Goal: Feedback & Contribution: Submit feedback/report problem

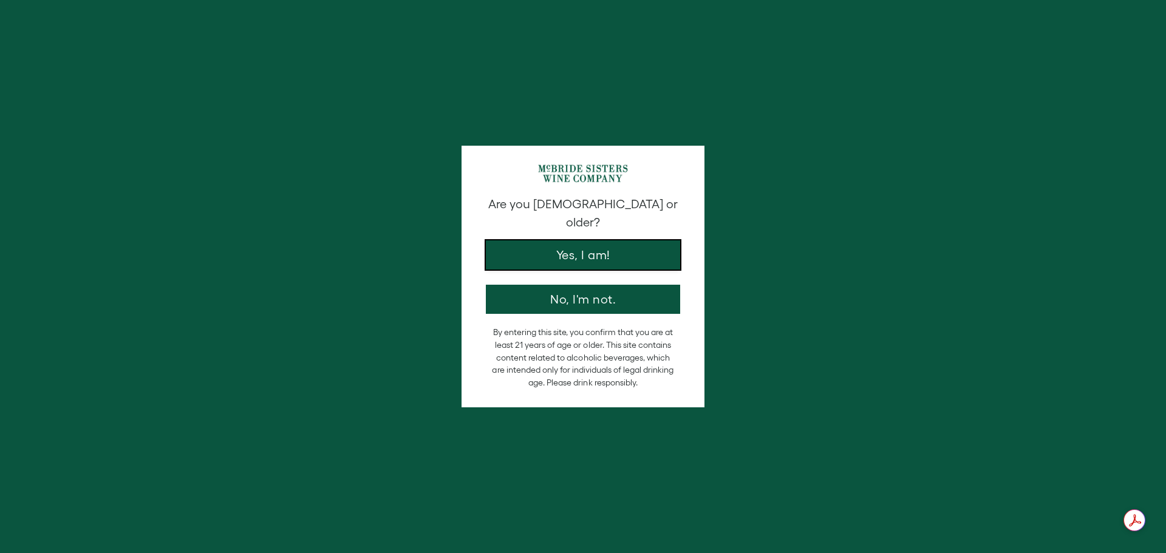
click at [624, 249] on button "Yes, I am!" at bounding box center [583, 255] width 194 height 29
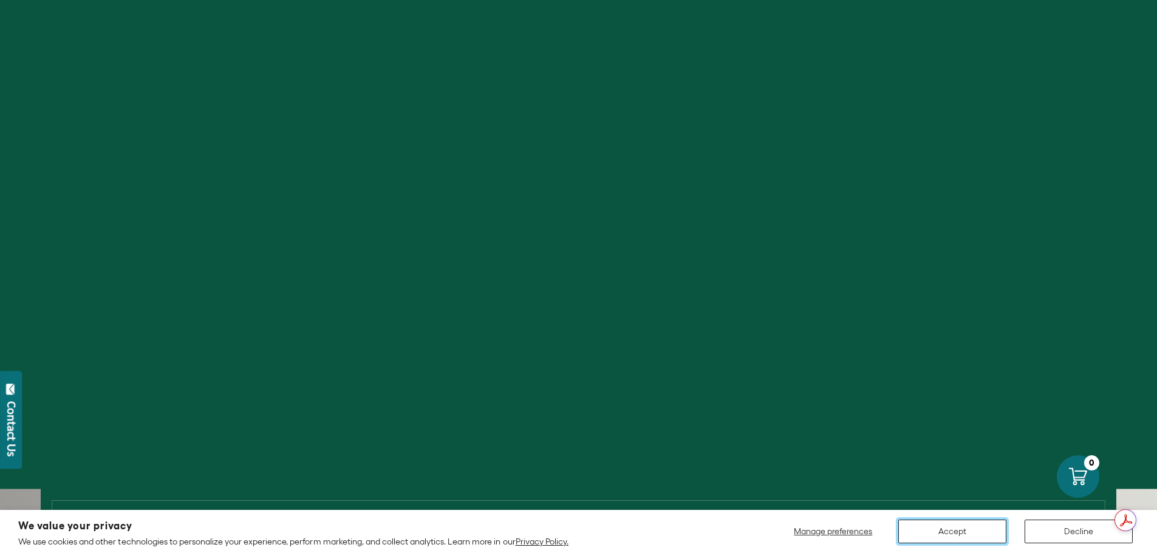
click at [943, 539] on button "Accept" at bounding box center [952, 532] width 108 height 24
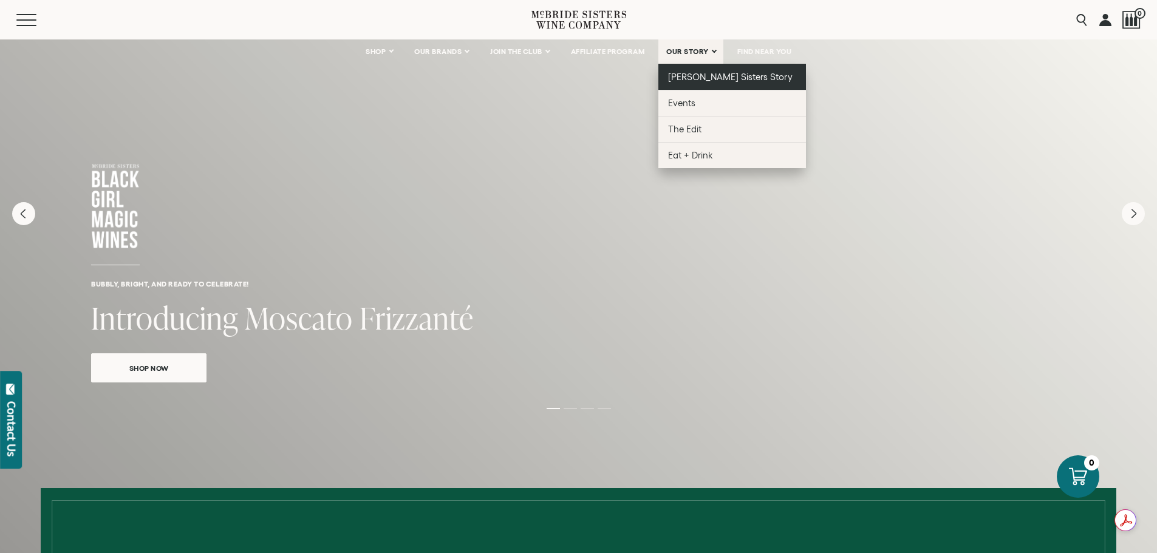
click at [680, 70] on link "[PERSON_NAME] Sisters Story" at bounding box center [732, 77] width 148 height 26
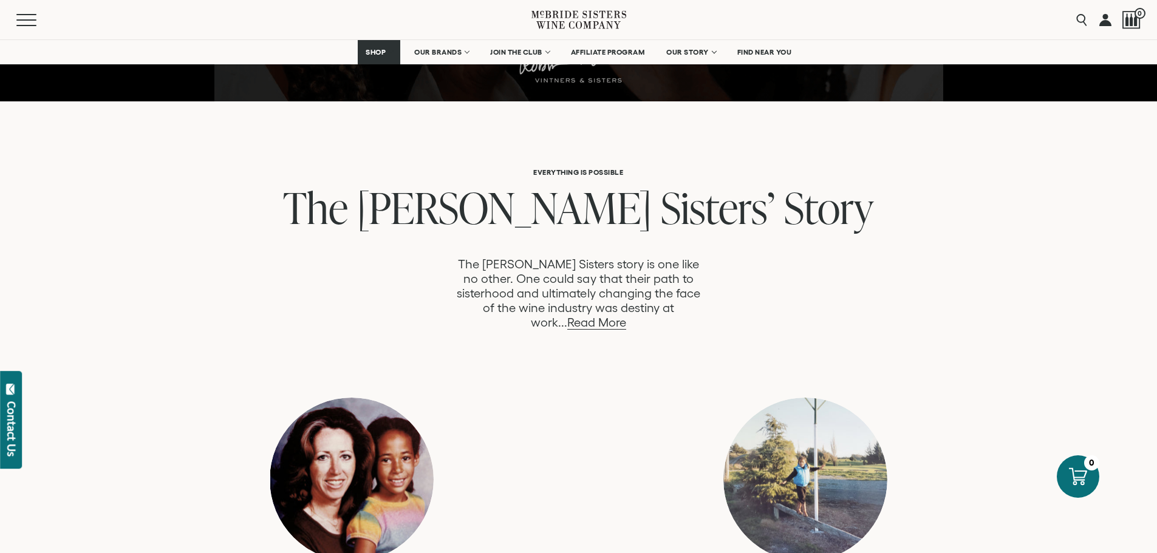
scroll to position [607, 0]
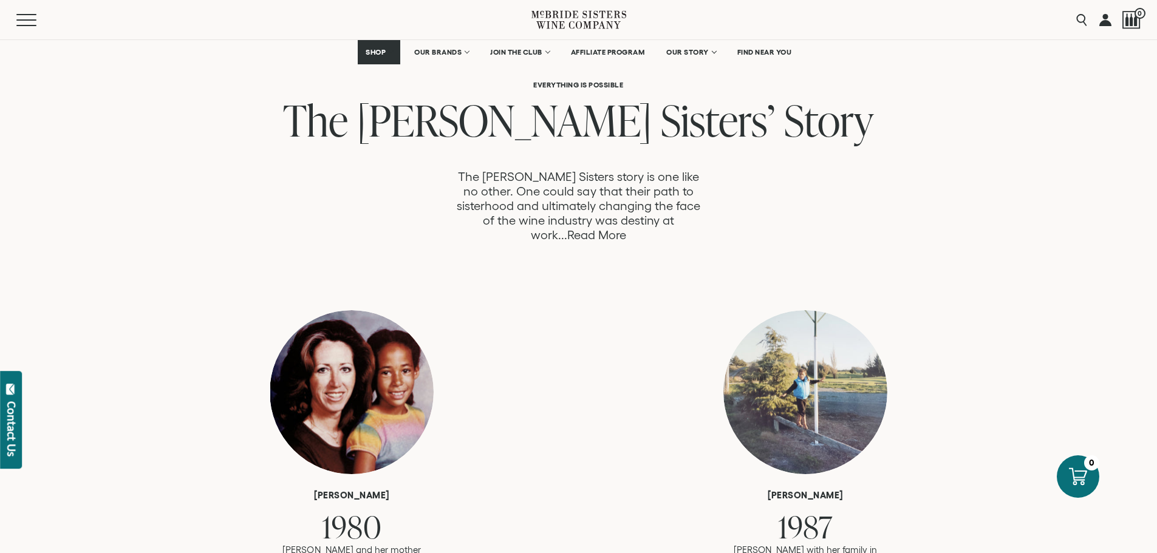
click at [626, 228] on link "Read More" at bounding box center [596, 235] width 59 height 14
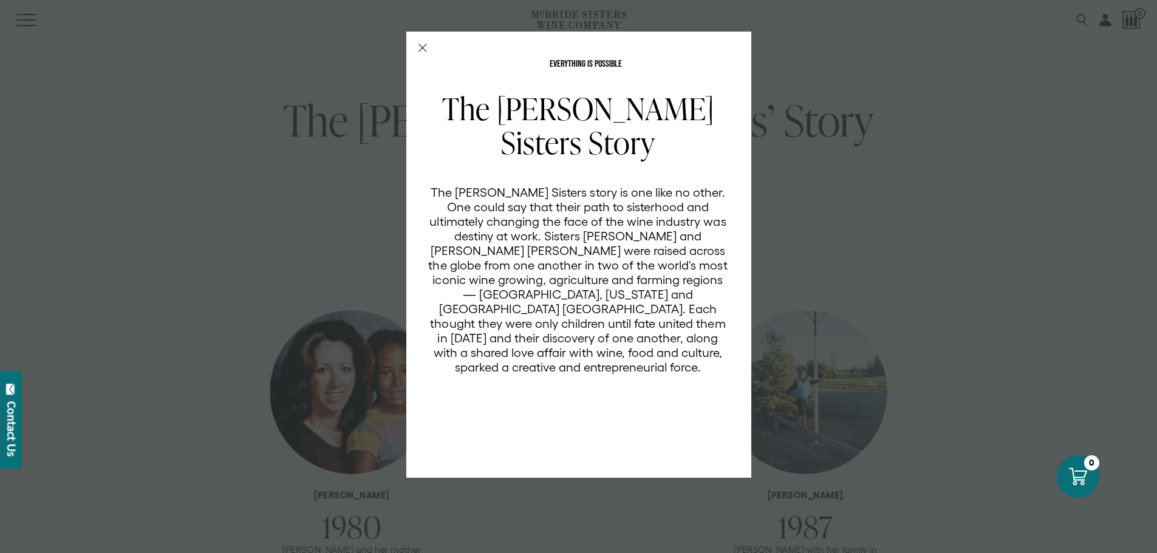
click at [425, 55] on div "EVERYTHING IS POSSIBLE The McBride Sisters Story The McBride Sisters story is o…" at bounding box center [578, 255] width 345 height 446
click at [425, 50] on line "Close Modal" at bounding box center [421, 47] width 7 height 7
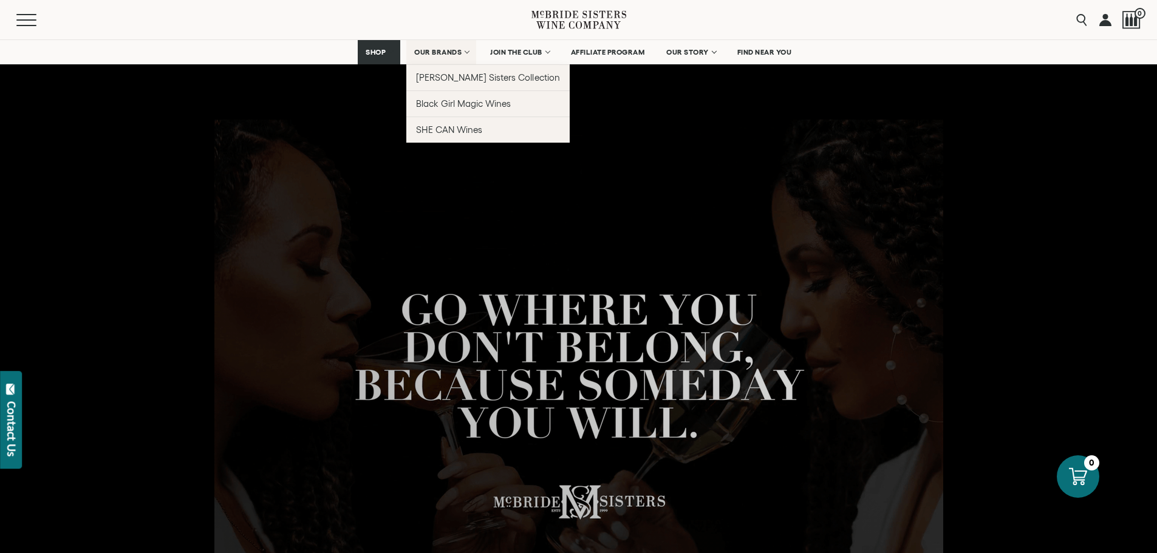
scroll to position [607, 0]
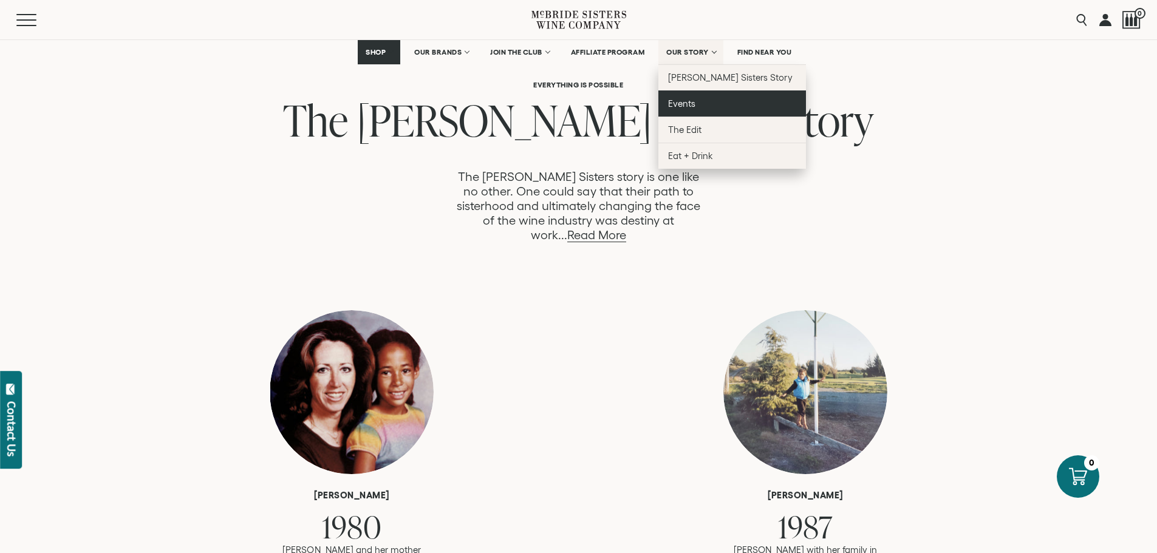
click at [687, 98] on span "Events" at bounding box center [681, 103] width 27 height 10
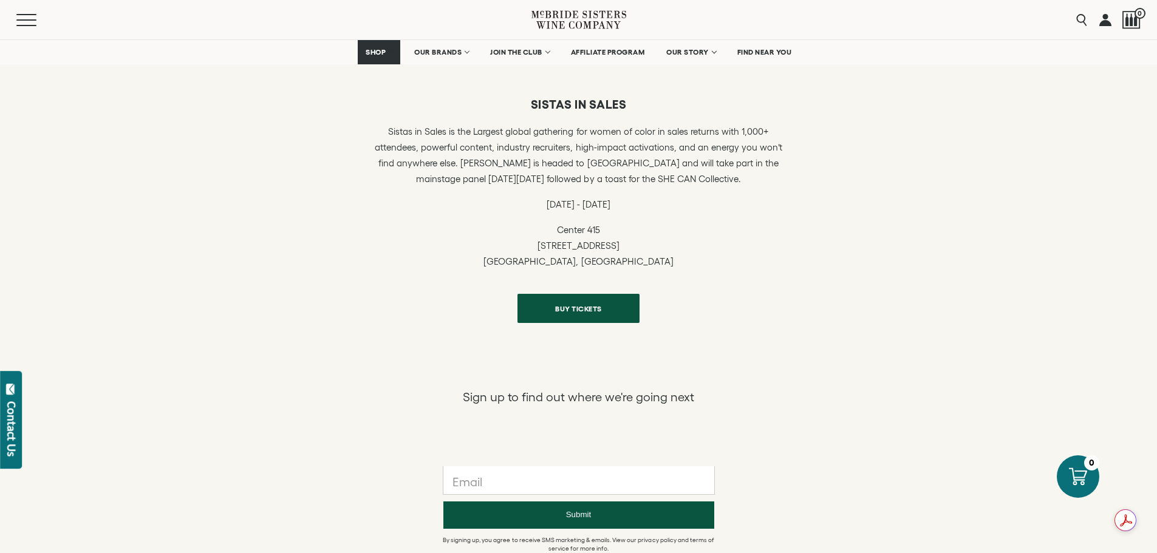
scroll to position [607, 0]
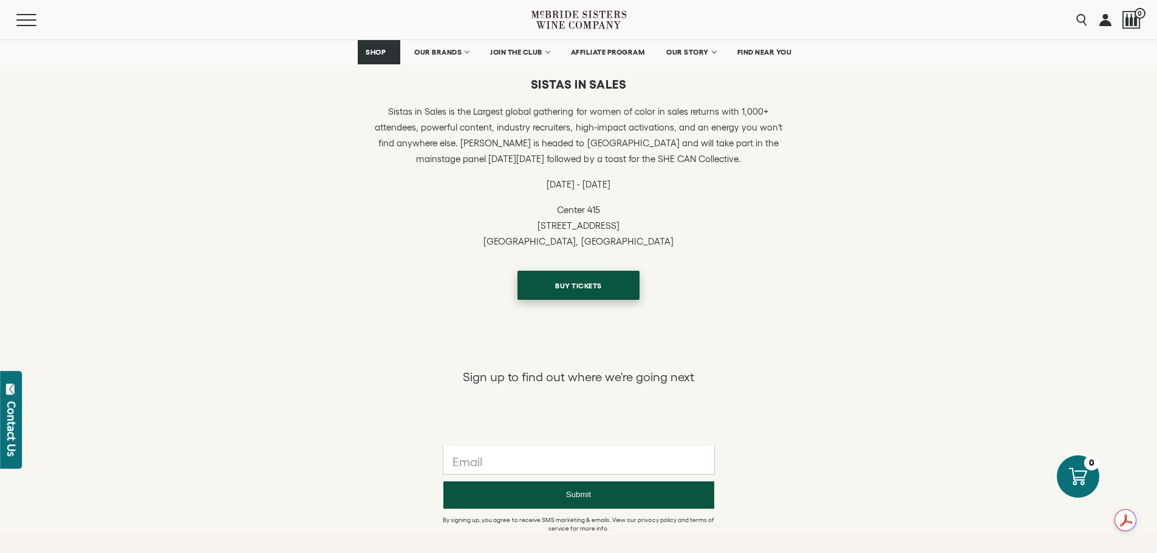
click at [568, 287] on span "BUY TICKETS" at bounding box center [578, 286] width 89 height 24
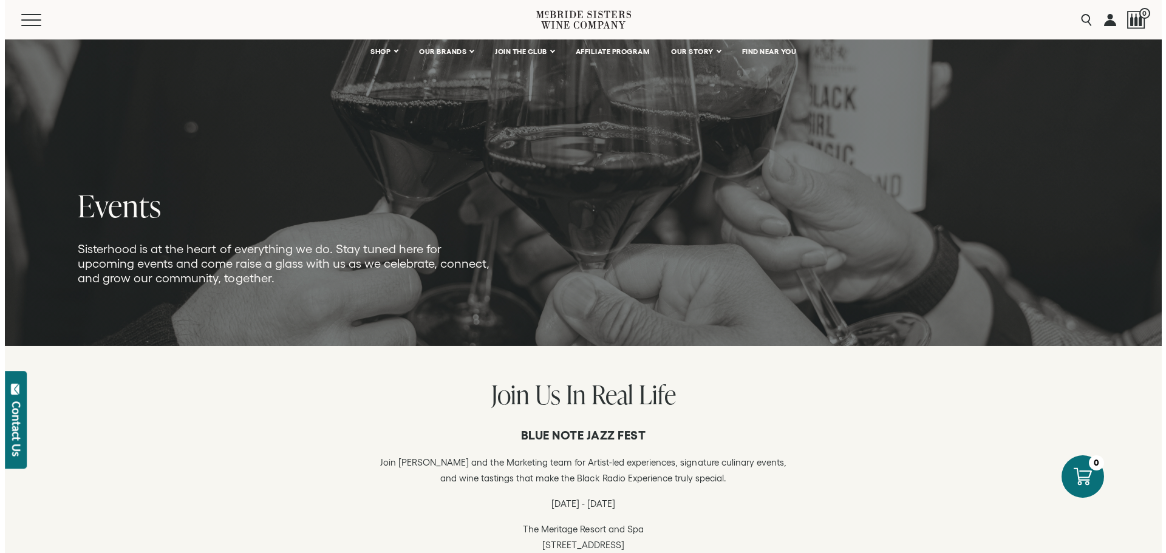
scroll to position [0, 0]
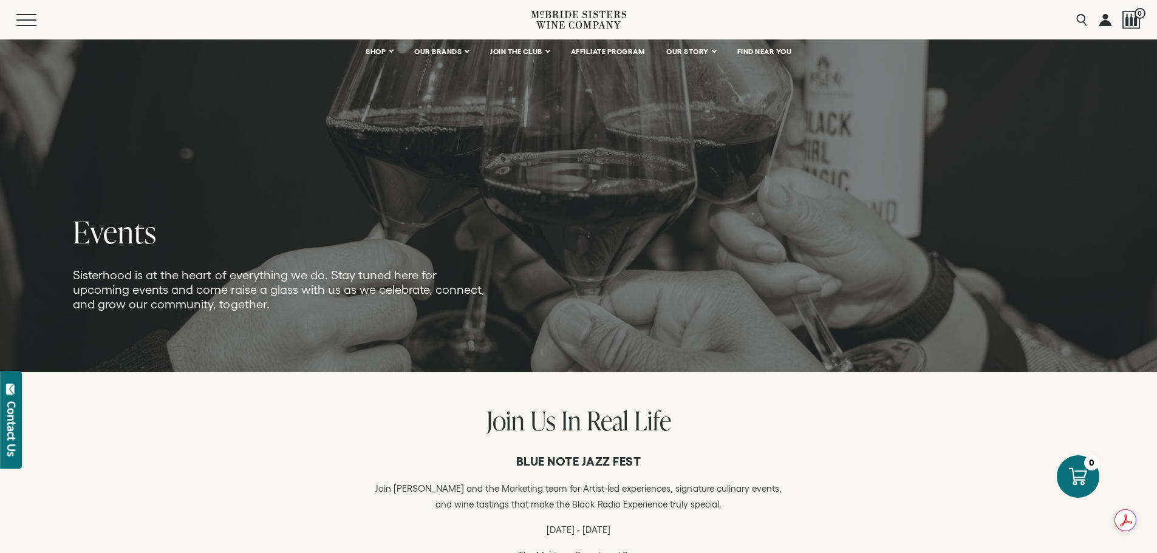
click at [15, 420] on div "Contact Us" at bounding box center [11, 428] width 12 height 55
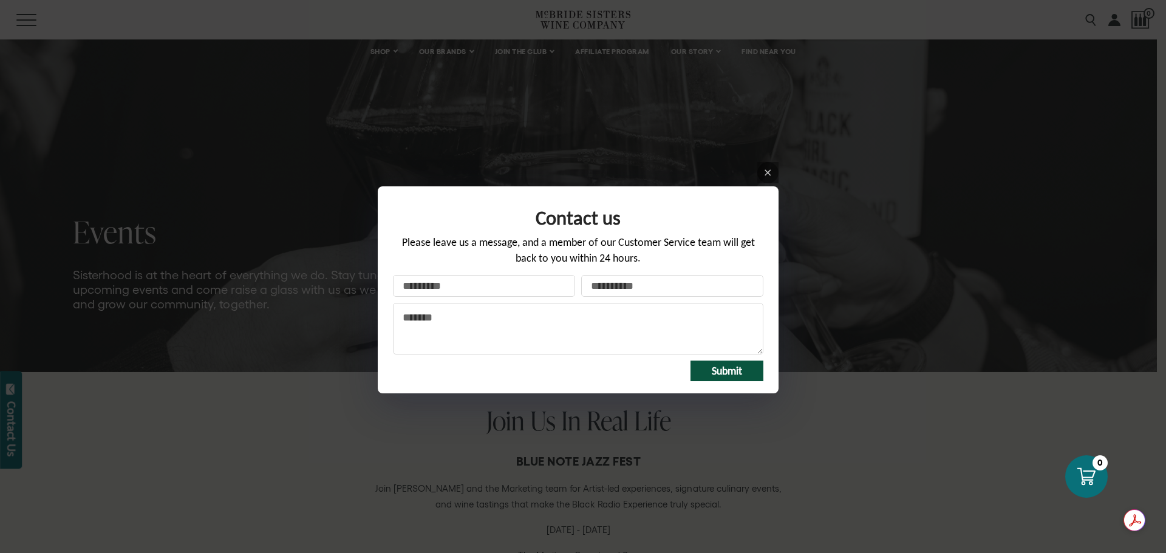
click at [555, 290] on input "Your name" at bounding box center [484, 286] width 182 height 22
click at [516, 290] on input "Your name" at bounding box center [484, 286] width 182 height 22
type input "**********"
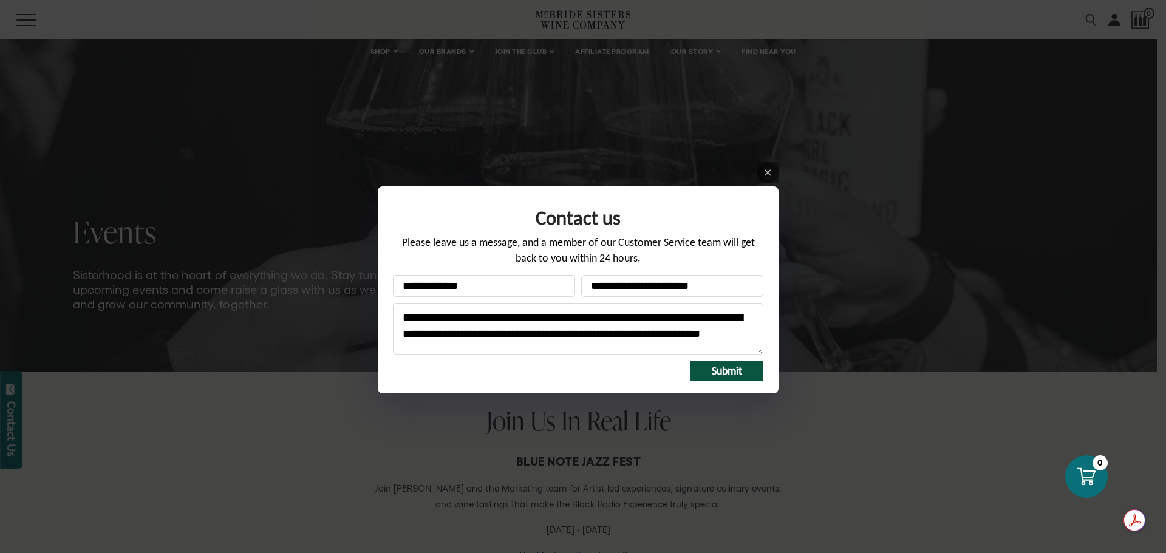
scroll to position [3, 0]
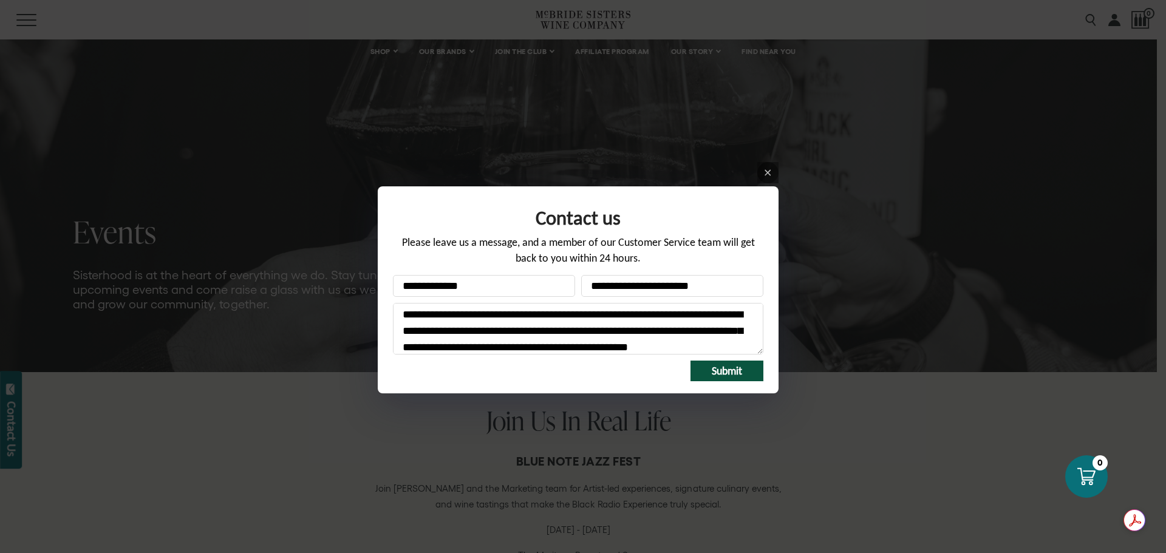
type textarea "**********"
click at [709, 368] on button "Submit" at bounding box center [727, 371] width 73 height 21
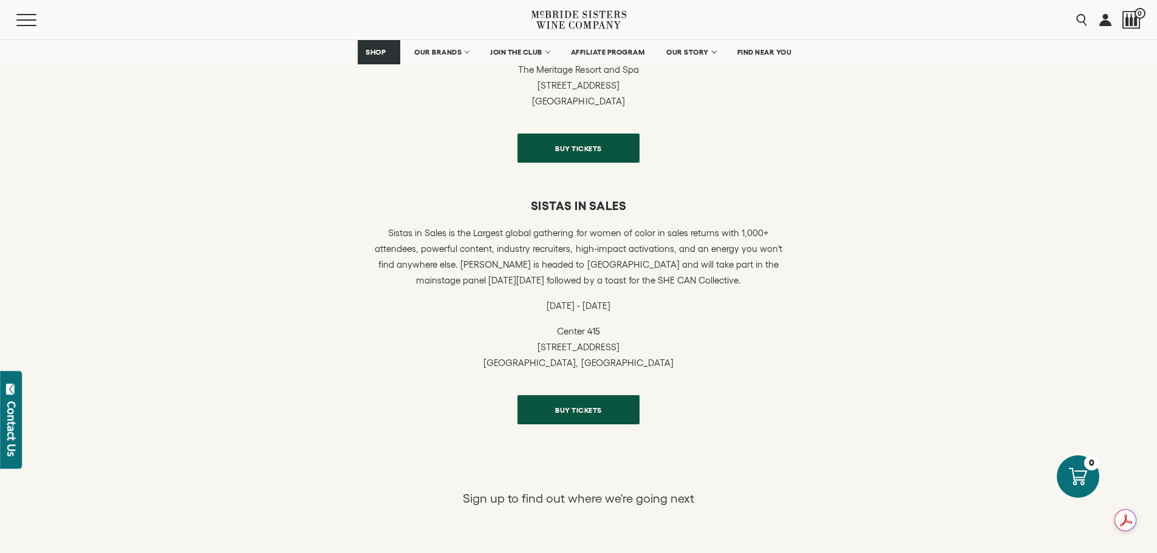
scroll to position [729, 0]
